Goal: Task Accomplishment & Management: Manage account settings

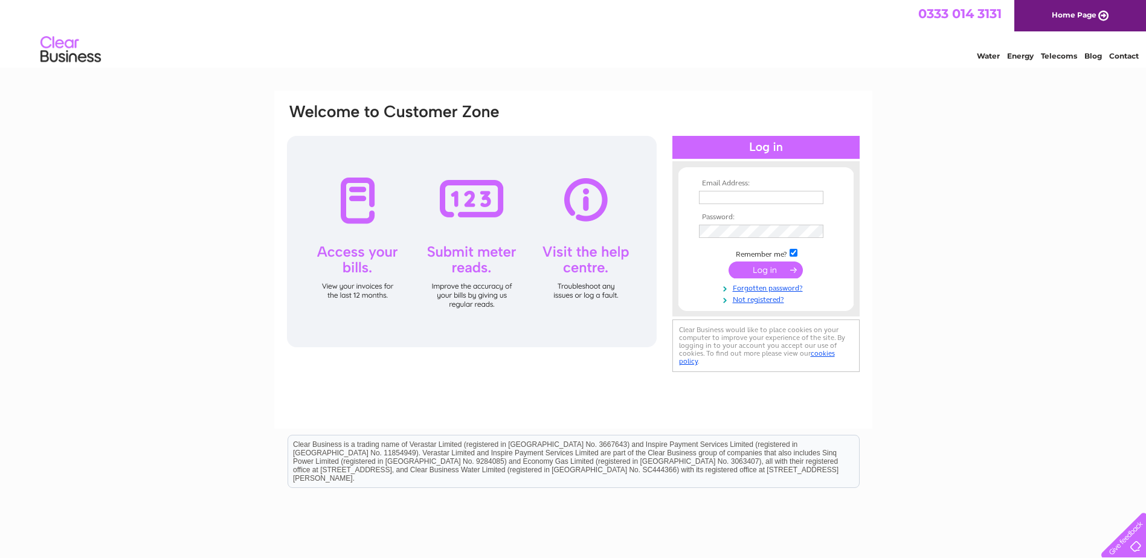
click at [711, 199] on input "text" at bounding box center [761, 197] width 124 height 13
type input "[EMAIL_ADDRESS][DOMAIN_NAME]"
click at [761, 274] on input "submit" at bounding box center [766, 270] width 74 height 17
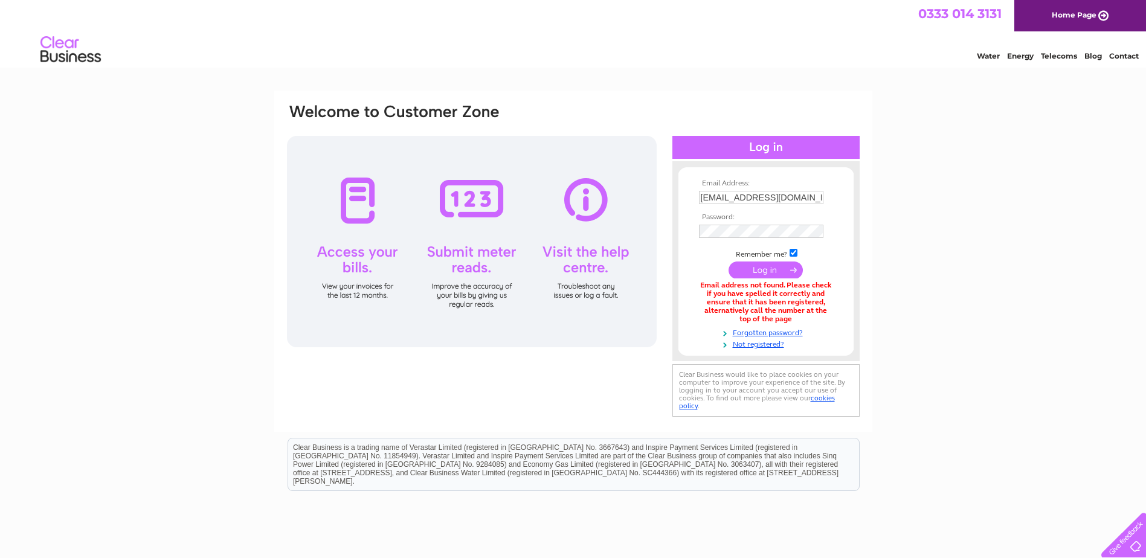
click at [1063, 60] on link "Telecoms" at bounding box center [1059, 55] width 36 height 9
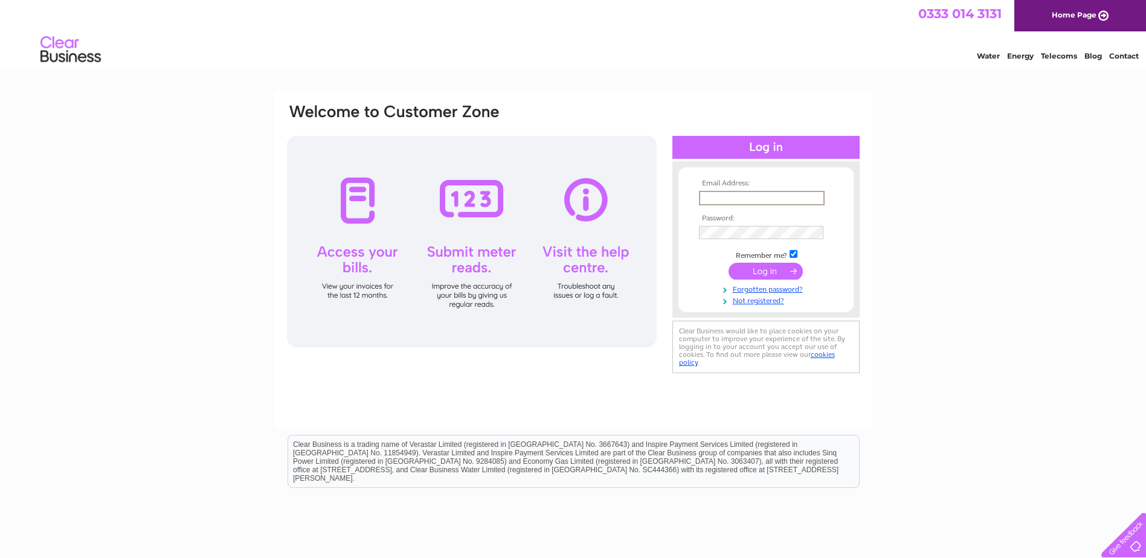
click at [750, 195] on input "text" at bounding box center [762, 198] width 126 height 15
click at [767, 285] on link "Forgotten password?" at bounding box center [767, 288] width 137 height 11
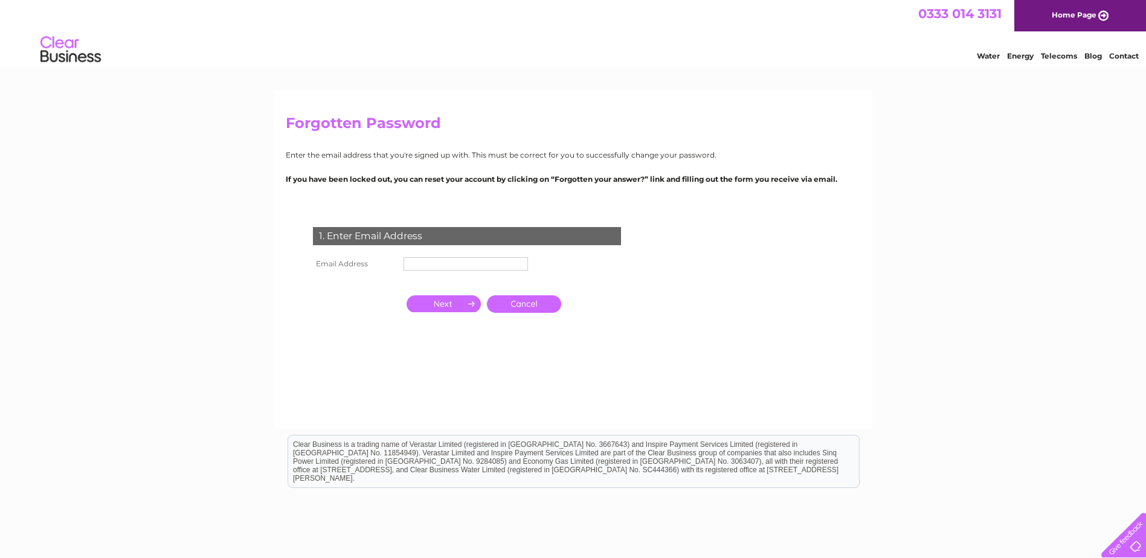
click at [466, 263] on input "text" at bounding box center [466, 263] width 124 height 13
click at [451, 306] on input "button" at bounding box center [444, 305] width 74 height 17
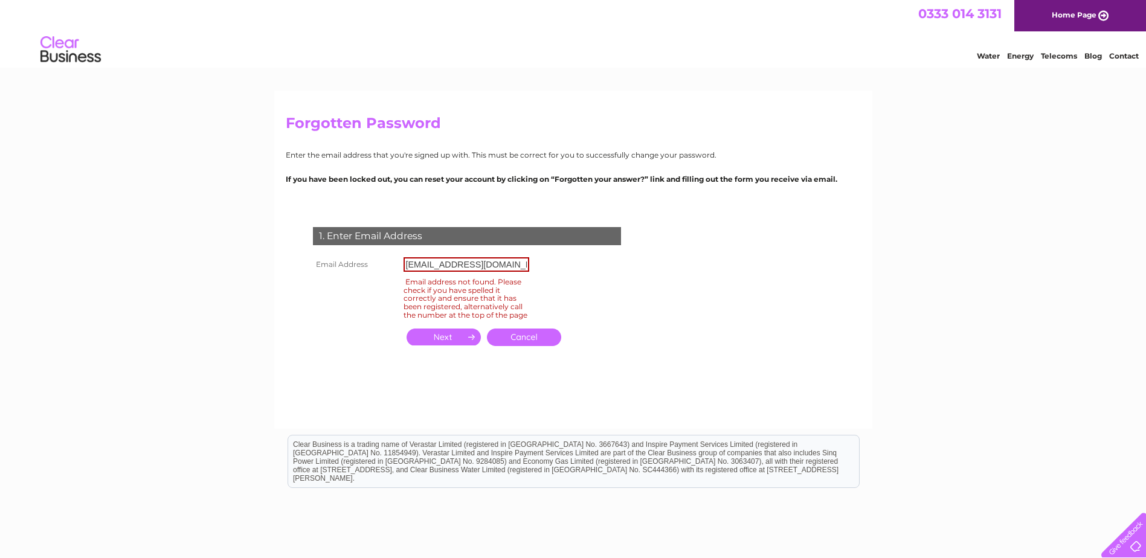
click at [425, 266] on input "office@chopsticks.org.uk" at bounding box center [467, 264] width 126 height 15
click at [455, 343] on input "button" at bounding box center [444, 337] width 74 height 17
click at [416, 263] on input "[EMAIL_ADDRESS][DOMAIN_NAME]" at bounding box center [467, 264] width 126 height 15
click at [440, 342] on input "button" at bounding box center [444, 337] width 74 height 17
drag, startPoint x: 427, startPoint y: 263, endPoint x: 254, endPoint y: 253, distance: 173.7
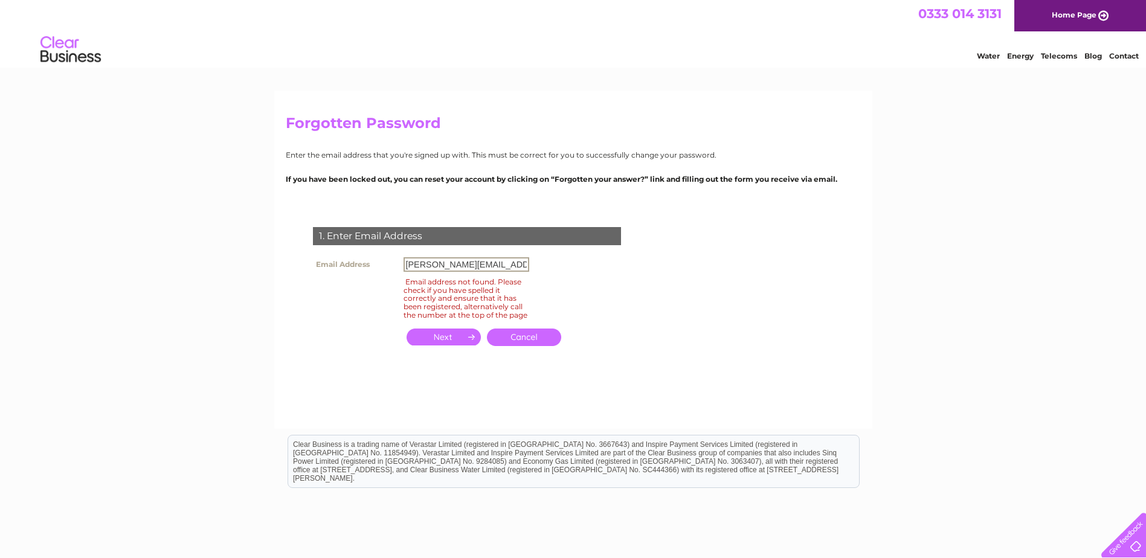
click at [254, 253] on div "Forgotten Password Enter the email address that you're signed up with. This mus…" at bounding box center [573, 363] width 1146 height 545
type input "y"
